Goal: Obtain resource: Download file/media

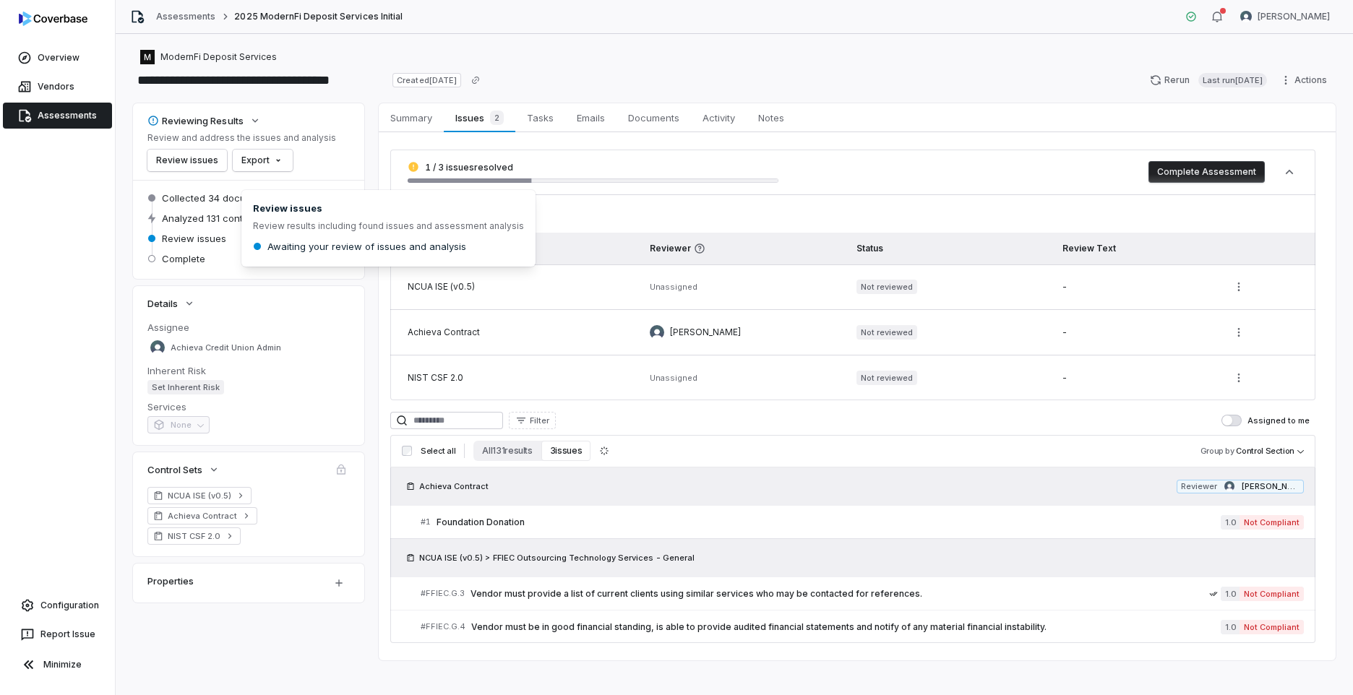
scroll to position [12, 0]
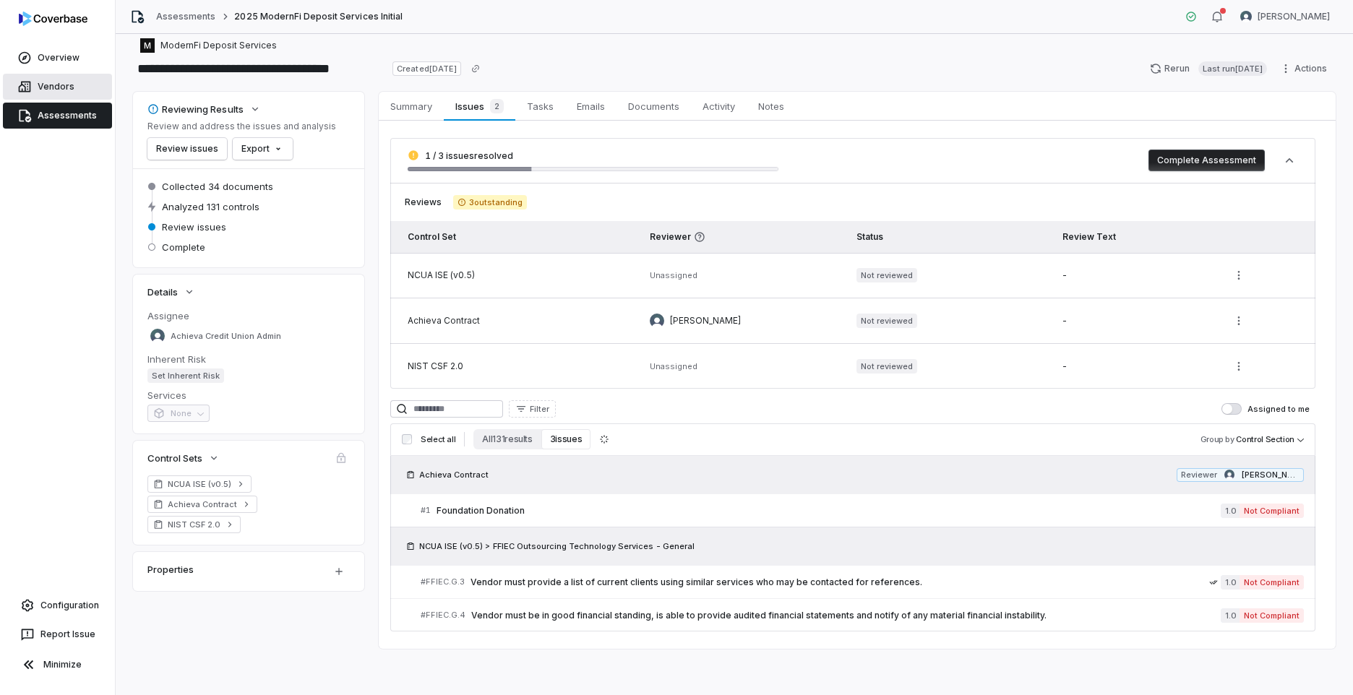
click at [64, 90] on link "Vendors" at bounding box center [57, 87] width 109 height 26
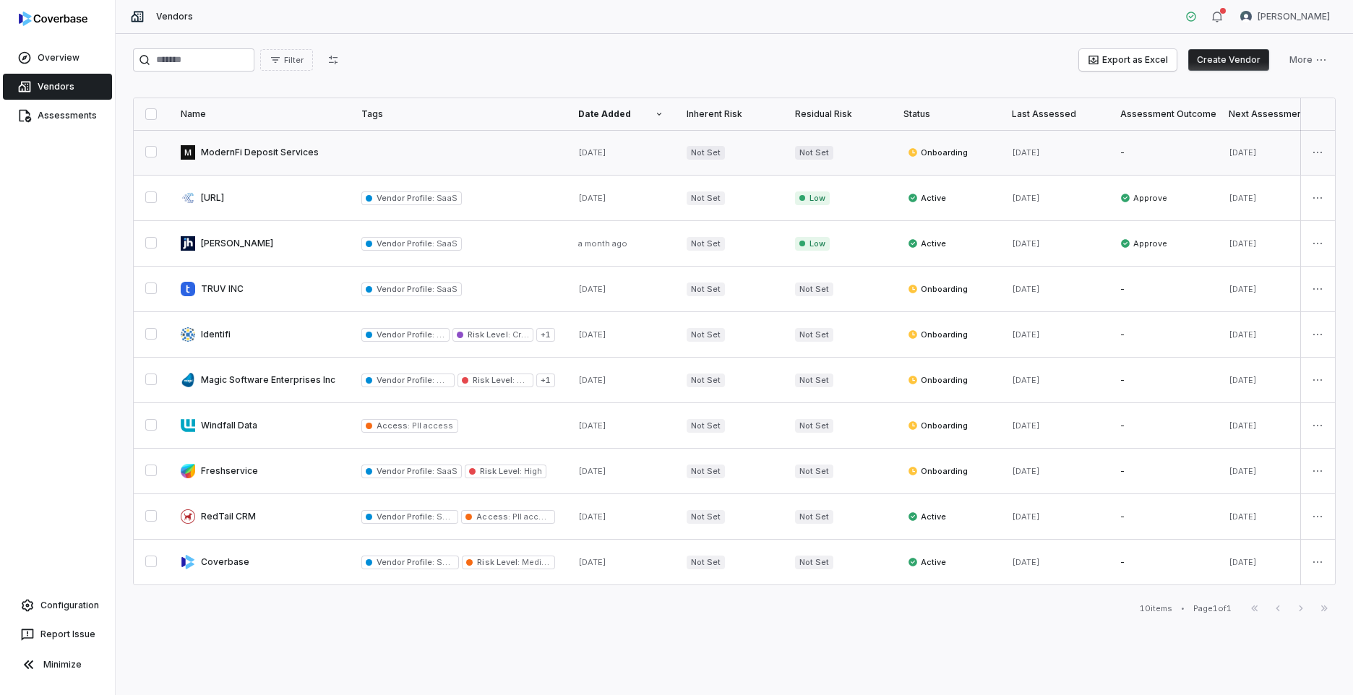
click at [394, 155] on link at bounding box center [458, 152] width 217 height 45
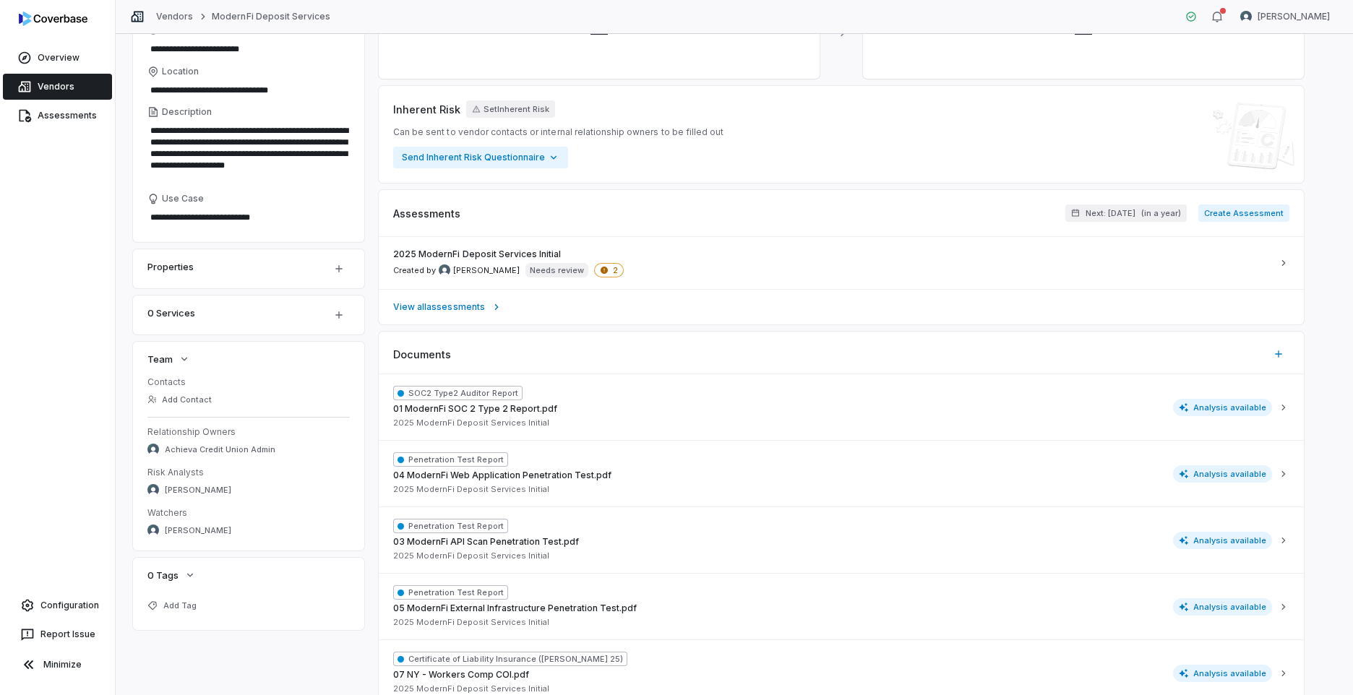
scroll to position [217, 0]
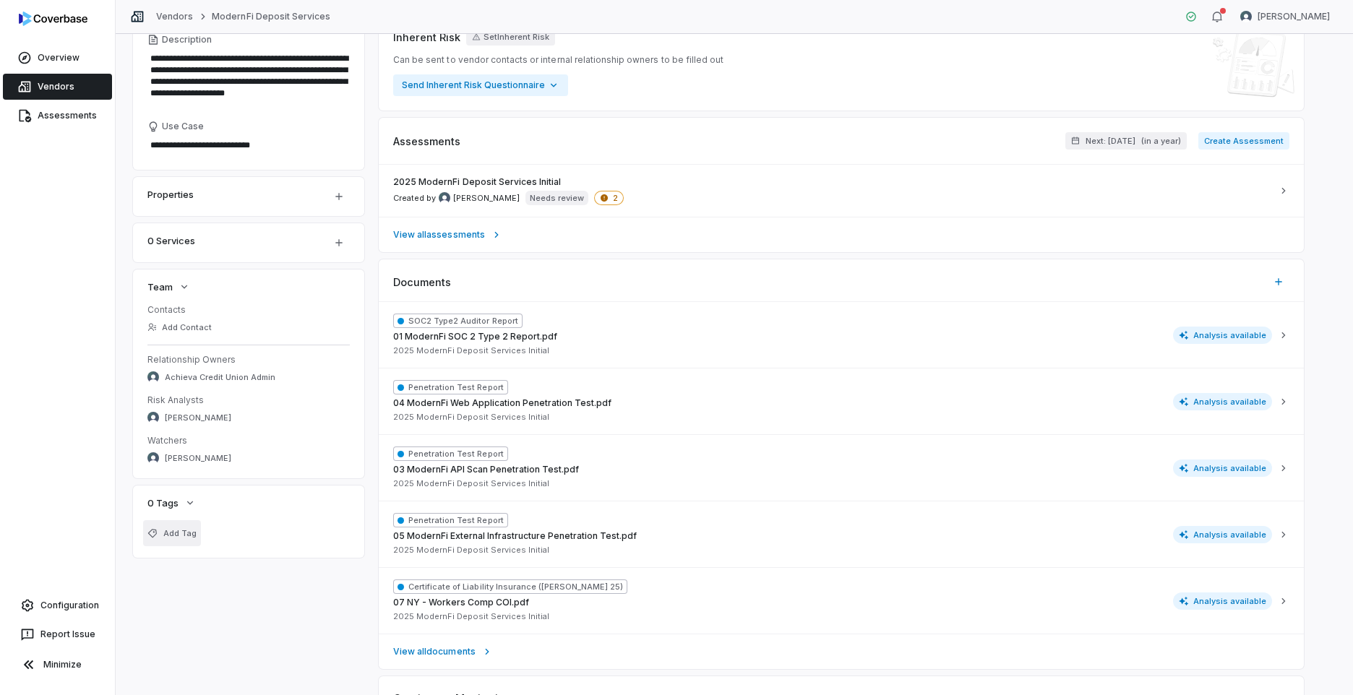
click at [189, 533] on span "Add Tag" at bounding box center [179, 533] width 33 height 11
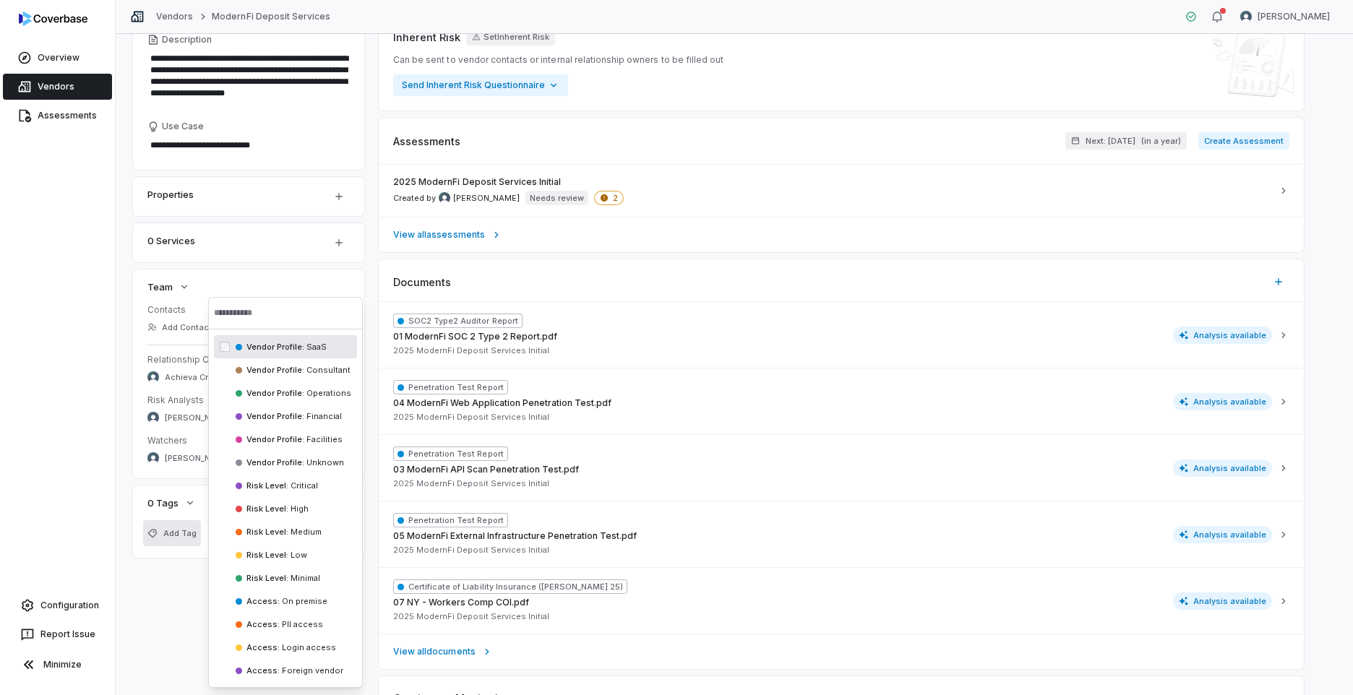
click at [293, 348] on span "Vendor Profile :" at bounding box center [275, 347] width 58 height 10
click at [294, 626] on span "PII access" at bounding box center [295, 624] width 43 height 10
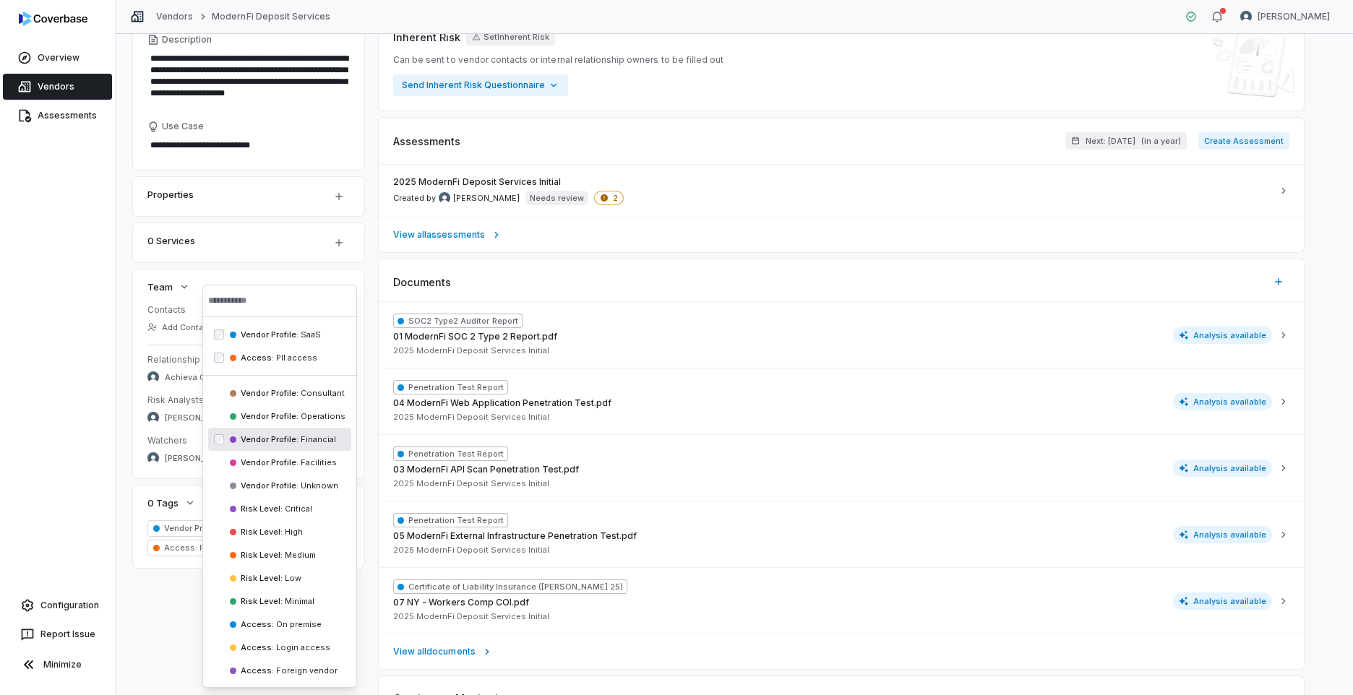
click at [267, 443] on span "Vendor Profile :" at bounding box center [270, 439] width 58 height 10
click at [150, 627] on div "**********" at bounding box center [734, 340] width 1202 height 854
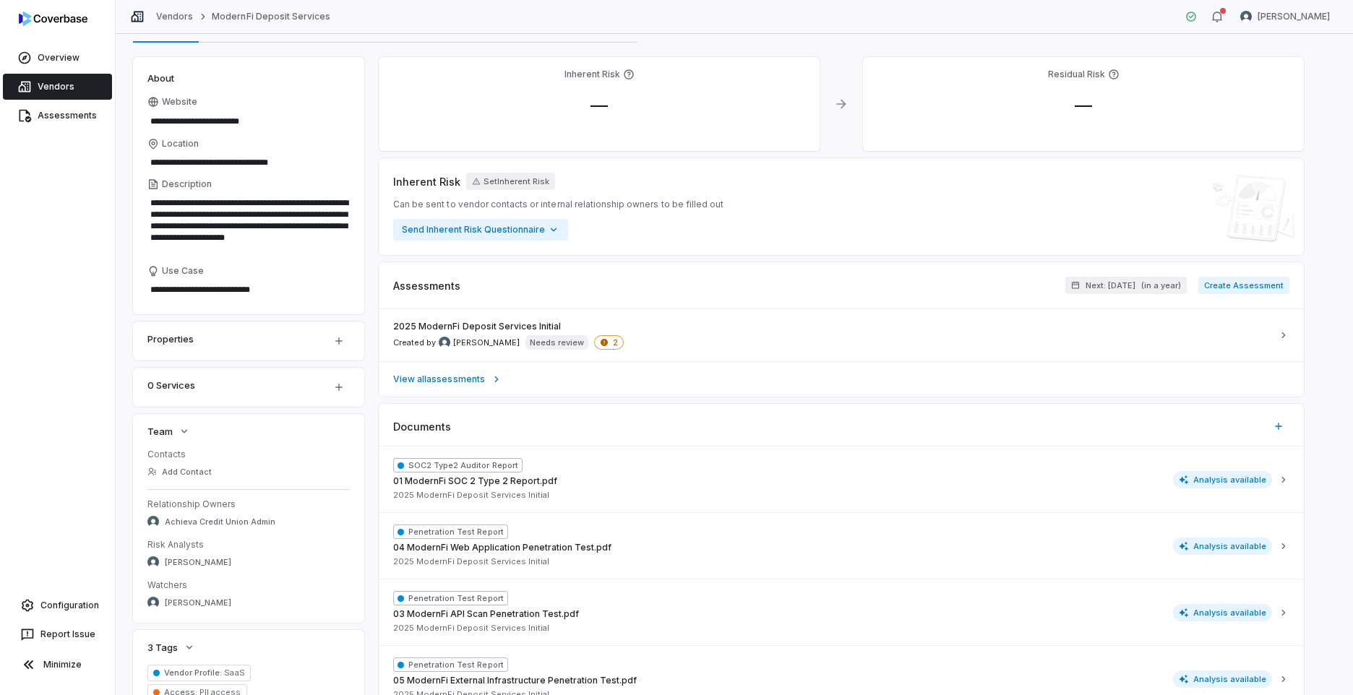
scroll to position [0, 0]
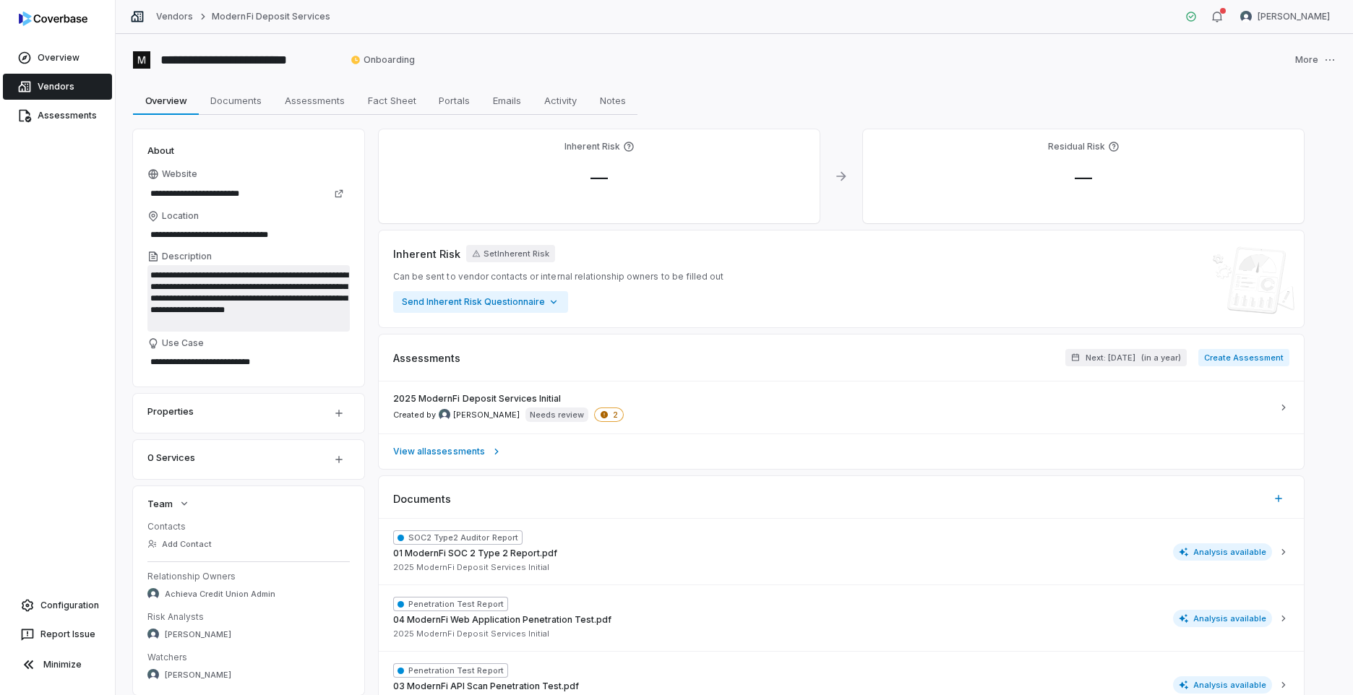
drag, startPoint x: 150, startPoint y: 274, endPoint x: 218, endPoint y: 321, distance: 82.0
click at [218, 321] on textarea "**********" at bounding box center [248, 298] width 202 height 66
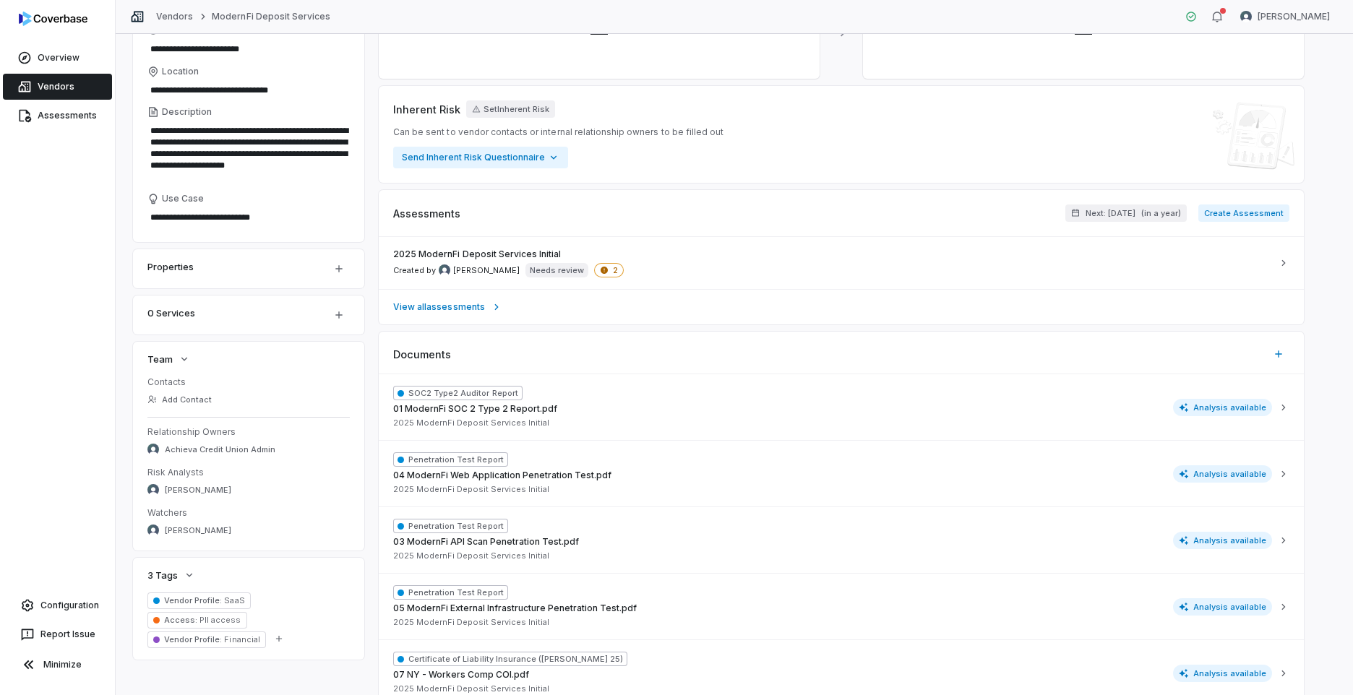
scroll to position [289, 0]
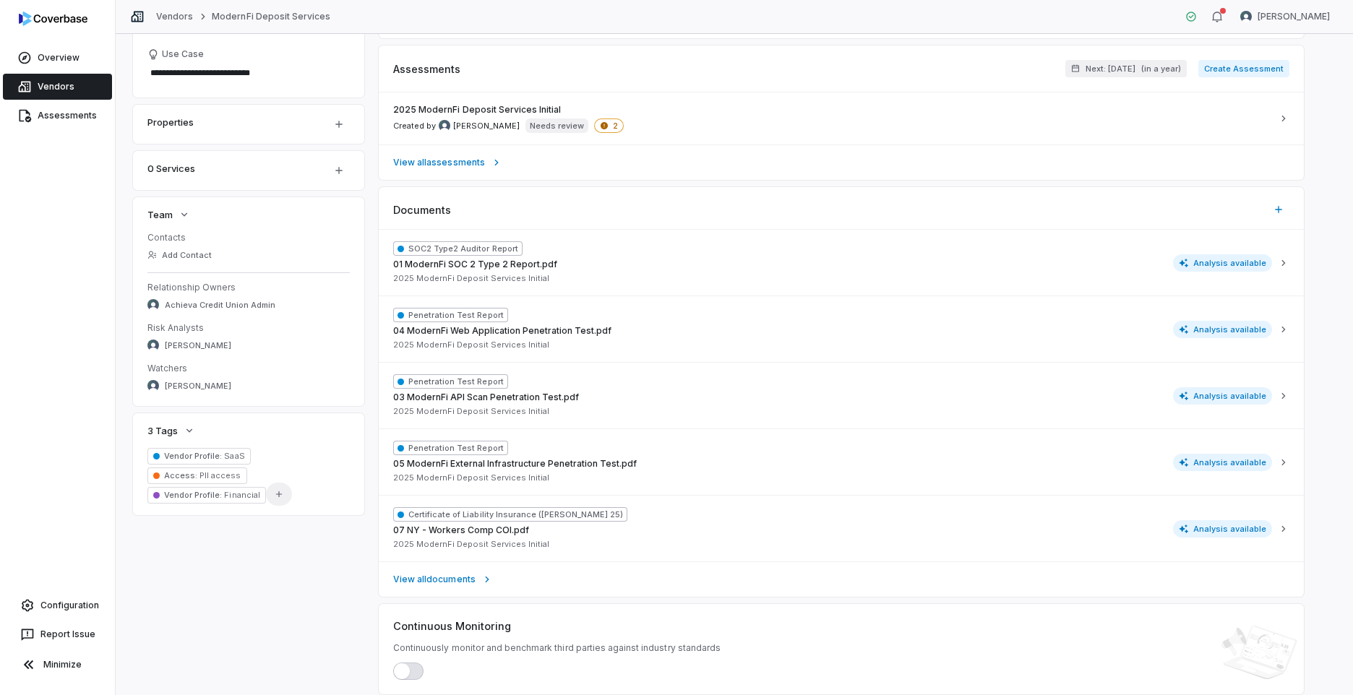
click at [270, 483] on button "Add Tag" at bounding box center [279, 494] width 26 height 23
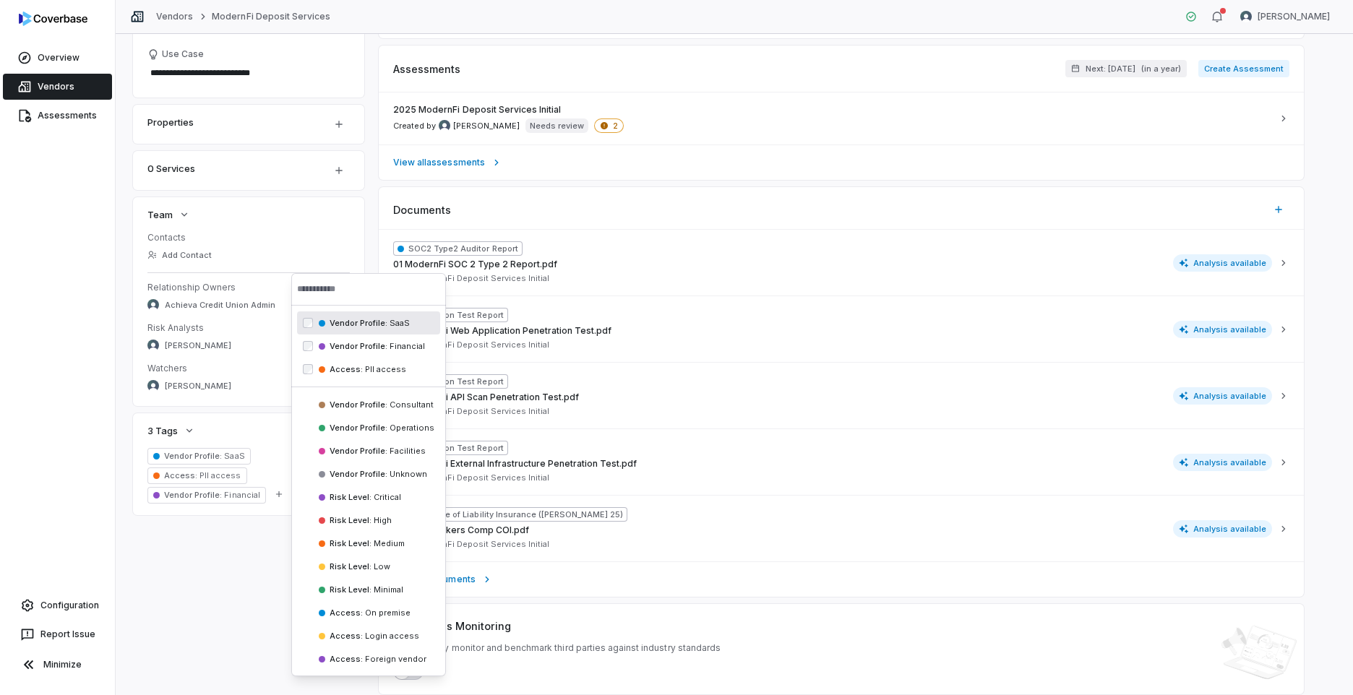
click at [223, 619] on div "**********" at bounding box center [734, 267] width 1202 height 854
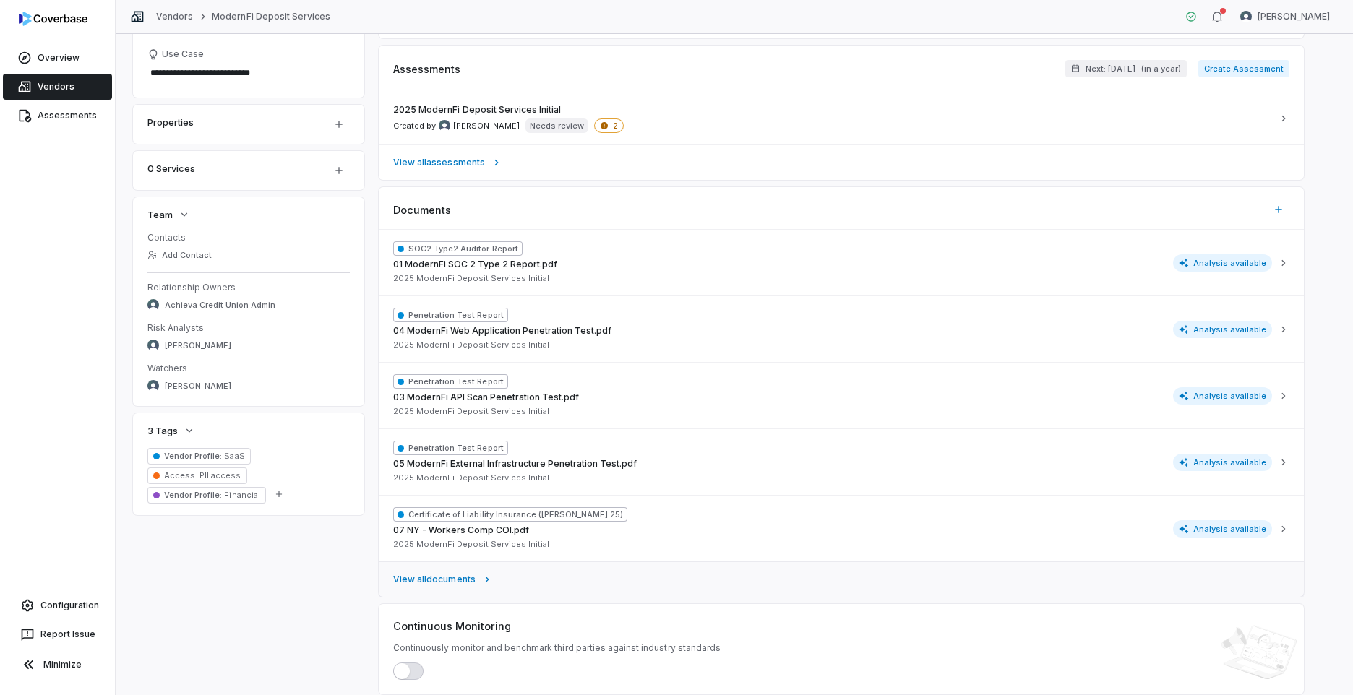
click at [432, 575] on span "View all documents" at bounding box center [434, 580] width 82 height 12
type textarea "*"
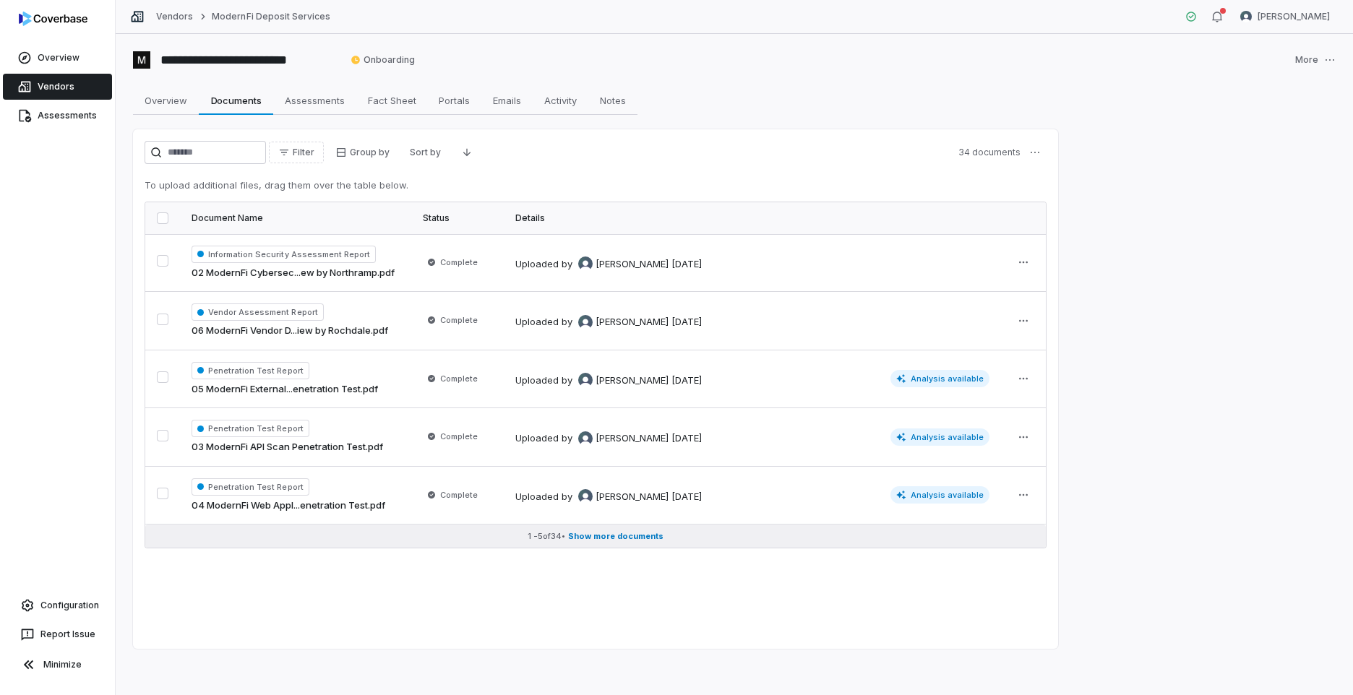
click at [641, 533] on span "Show more documents" at bounding box center [615, 536] width 95 height 11
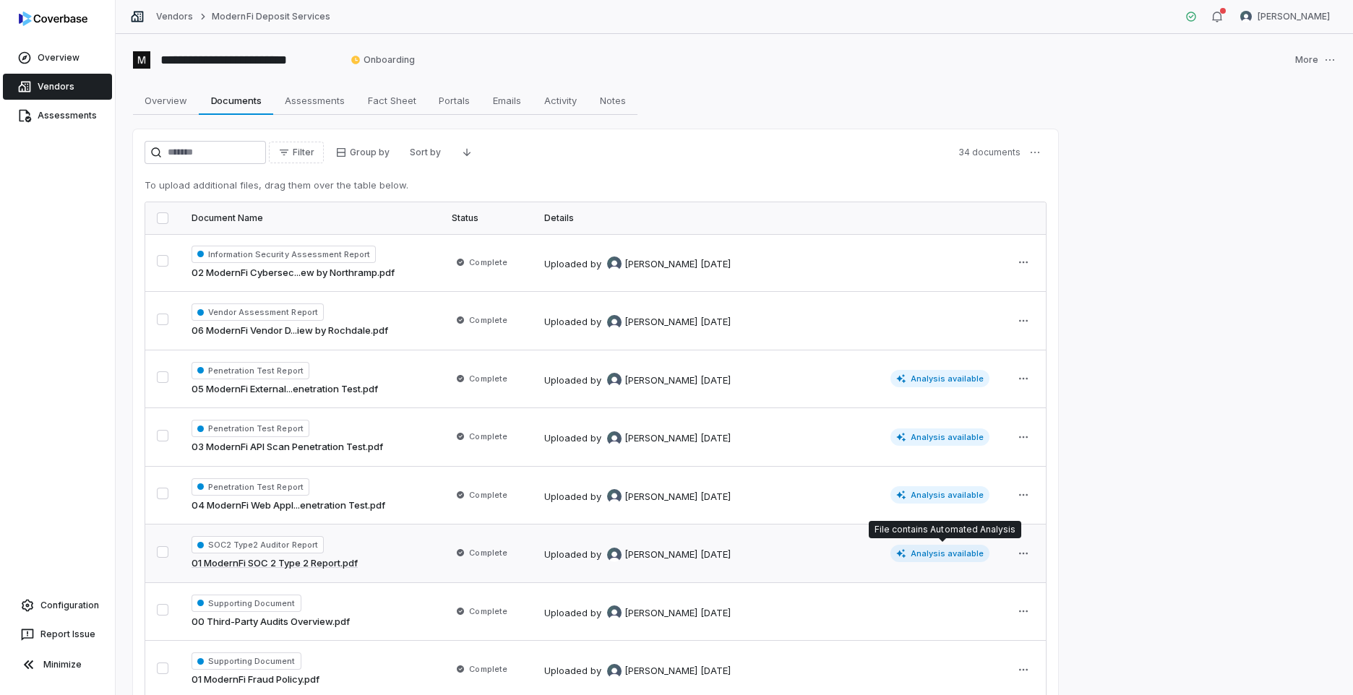
click at [942, 559] on span "Analysis available" at bounding box center [940, 553] width 100 height 17
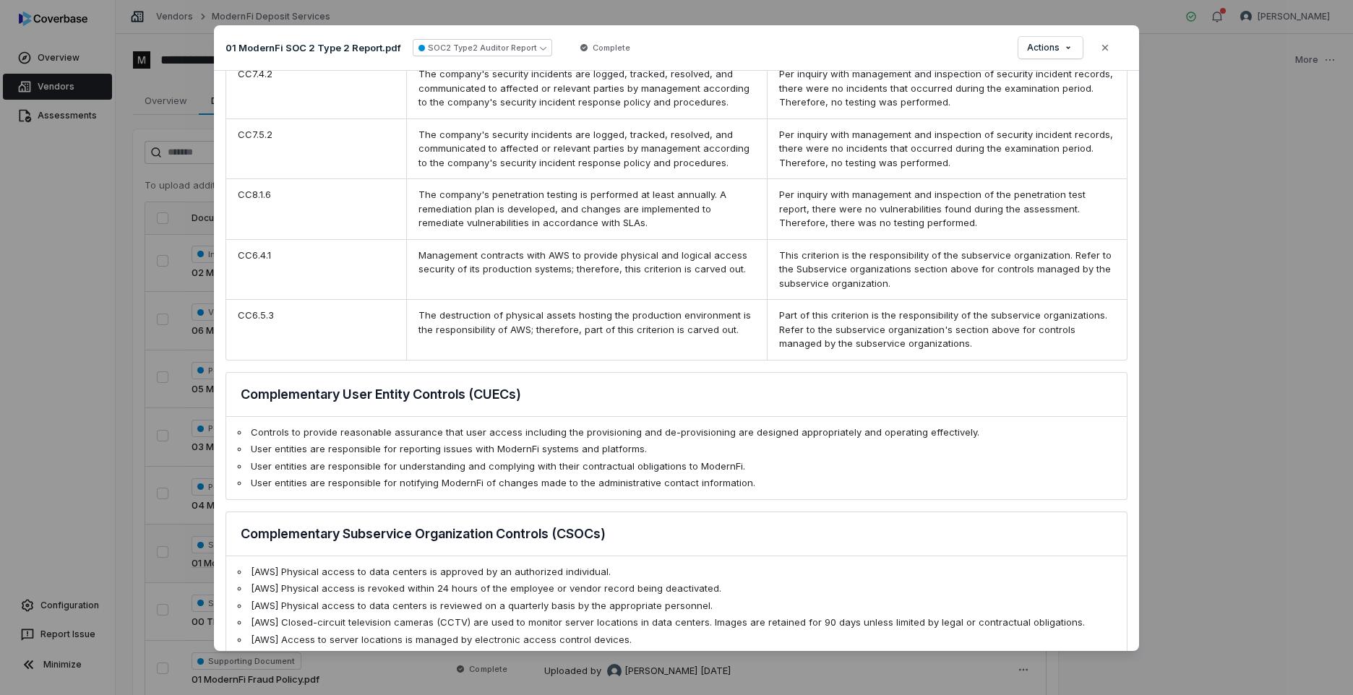
scroll to position [1518, 0]
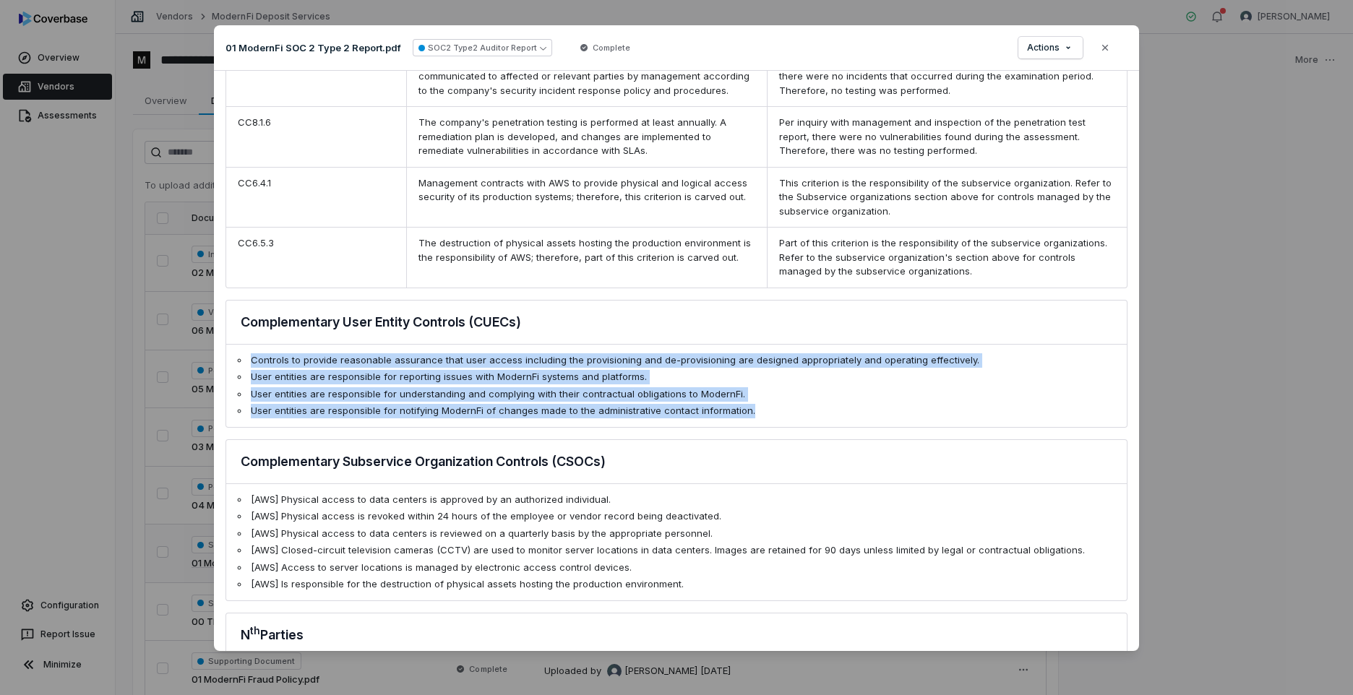
drag, startPoint x: 762, startPoint y: 410, endPoint x: 226, endPoint y: 356, distance: 538.2
click at [226, 356] on ul "Controls to provide reasonable assurance that user access including the provisi…" at bounding box center [676, 386] width 900 height 82
drag, startPoint x: 226, startPoint y: 356, endPoint x: 282, endPoint y: 387, distance: 63.7
copy ul "Controls to provide reasonable assurance that user access including the provisi…"
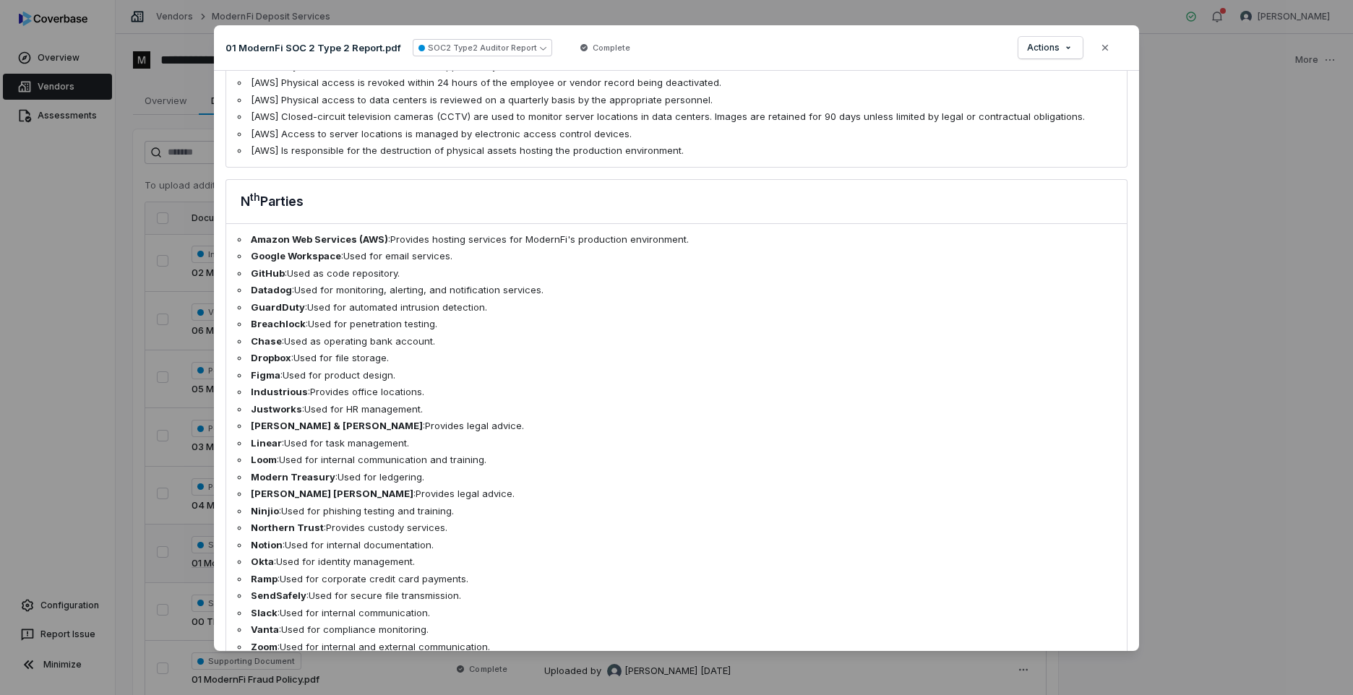
scroll to position [2038, 0]
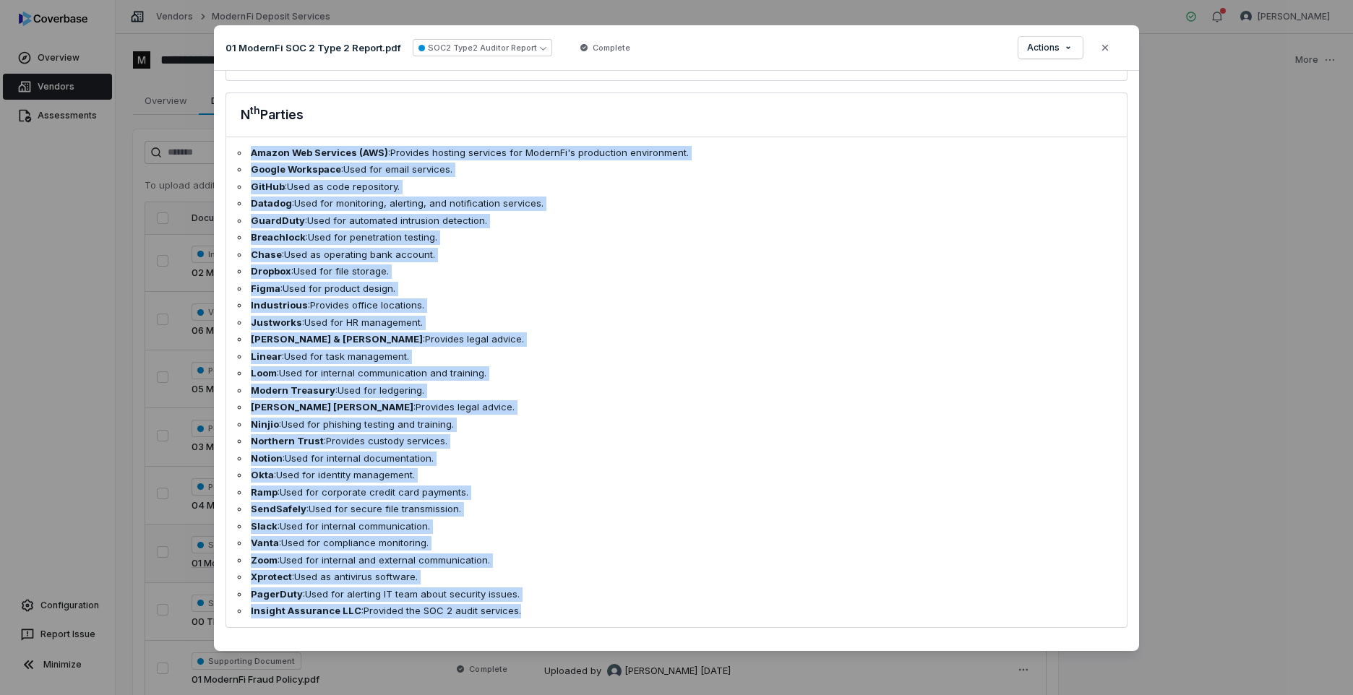
drag, startPoint x: 444, startPoint y: 603, endPoint x: 241, endPoint y: 158, distance: 488.6
click at [241, 158] on ul "Amazon Web Services (AWS) : Provides hosting services for ModernFi's production…" at bounding box center [676, 382] width 900 height 490
copy ul "Amazon Web Services (AWS) : Provides hosting services for ModernFi's production…"
click at [1046, 53] on span "Actions" at bounding box center [1043, 48] width 33 height 12
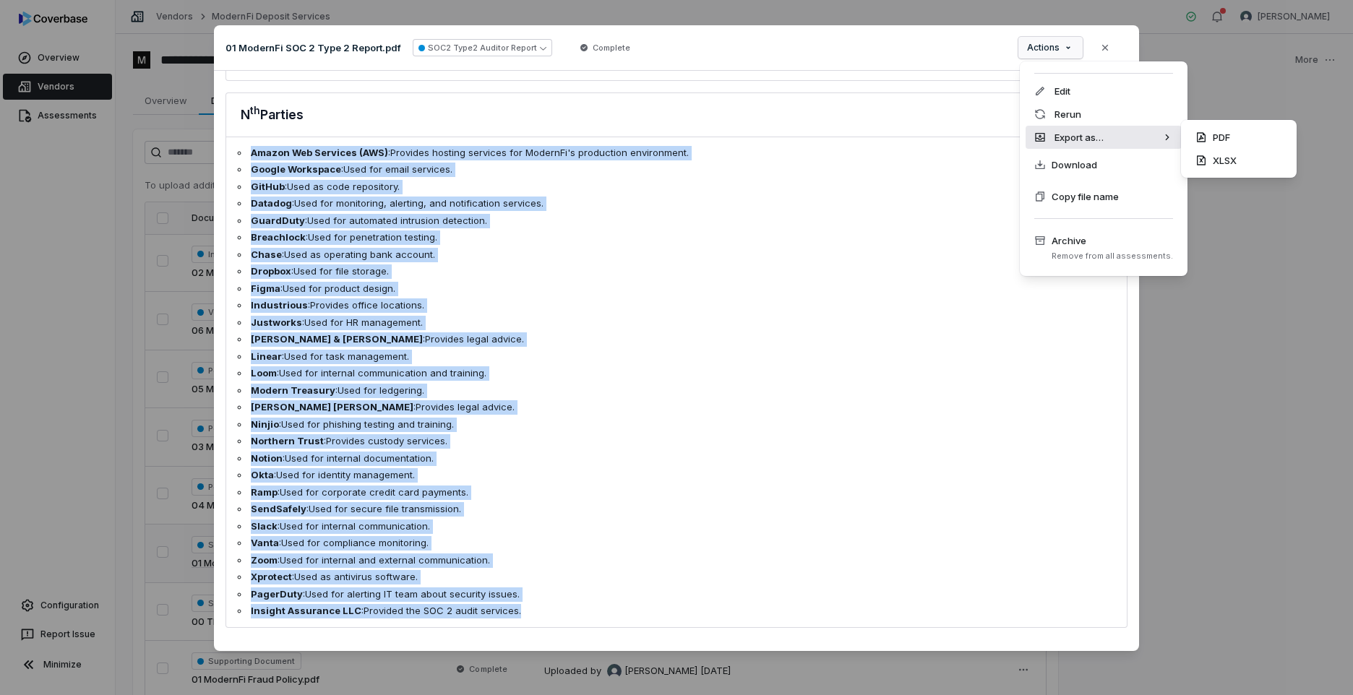
click at [1076, 137] on div "Export as…" at bounding box center [1103, 137] width 156 height 23
click at [1218, 137] on div "PDF" at bounding box center [1239, 137] width 104 height 23
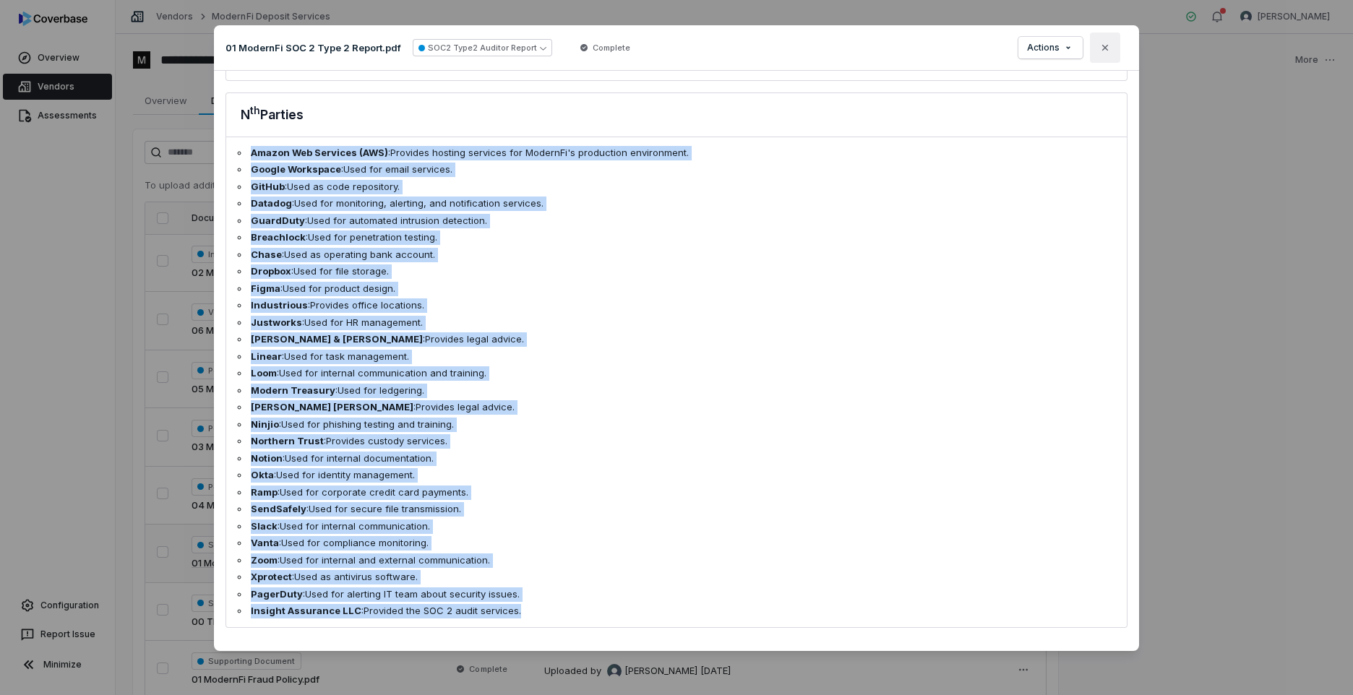
click at [1107, 51] on icon "button" at bounding box center [1105, 48] width 12 height 12
